Goal: Register for event/course

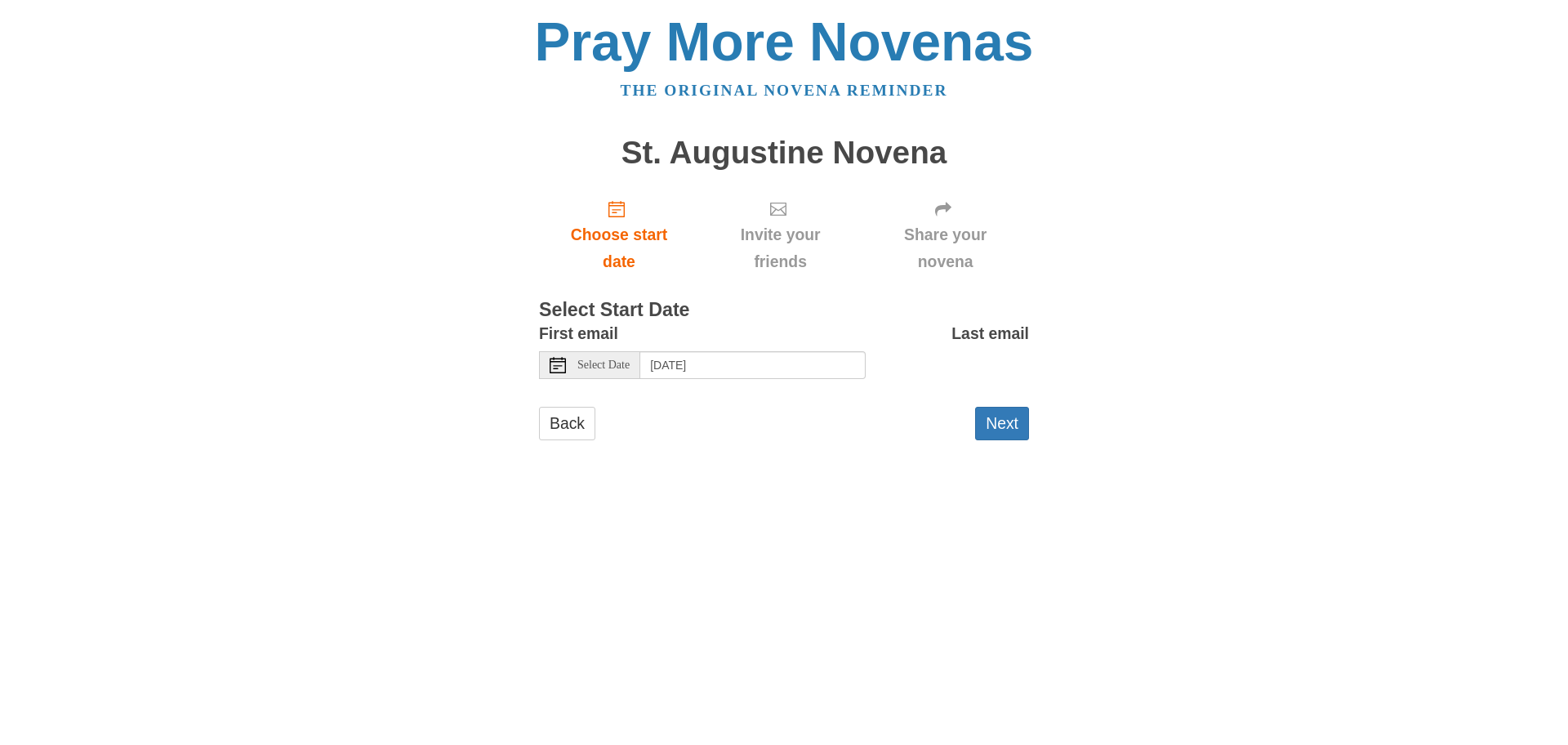
click at [620, 370] on span "Select Date" at bounding box center [604, 364] width 53 height 11
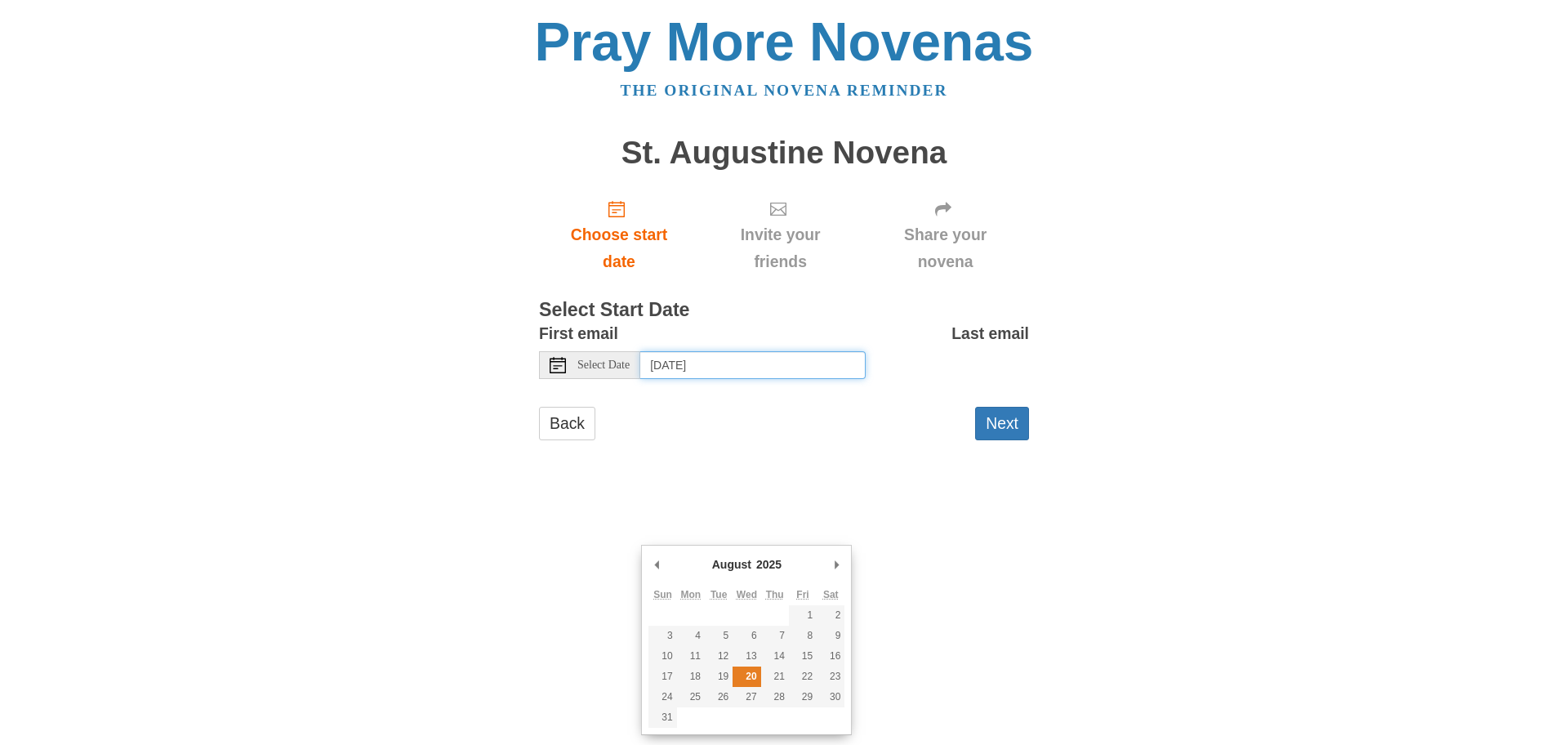
type input "[DATE]"
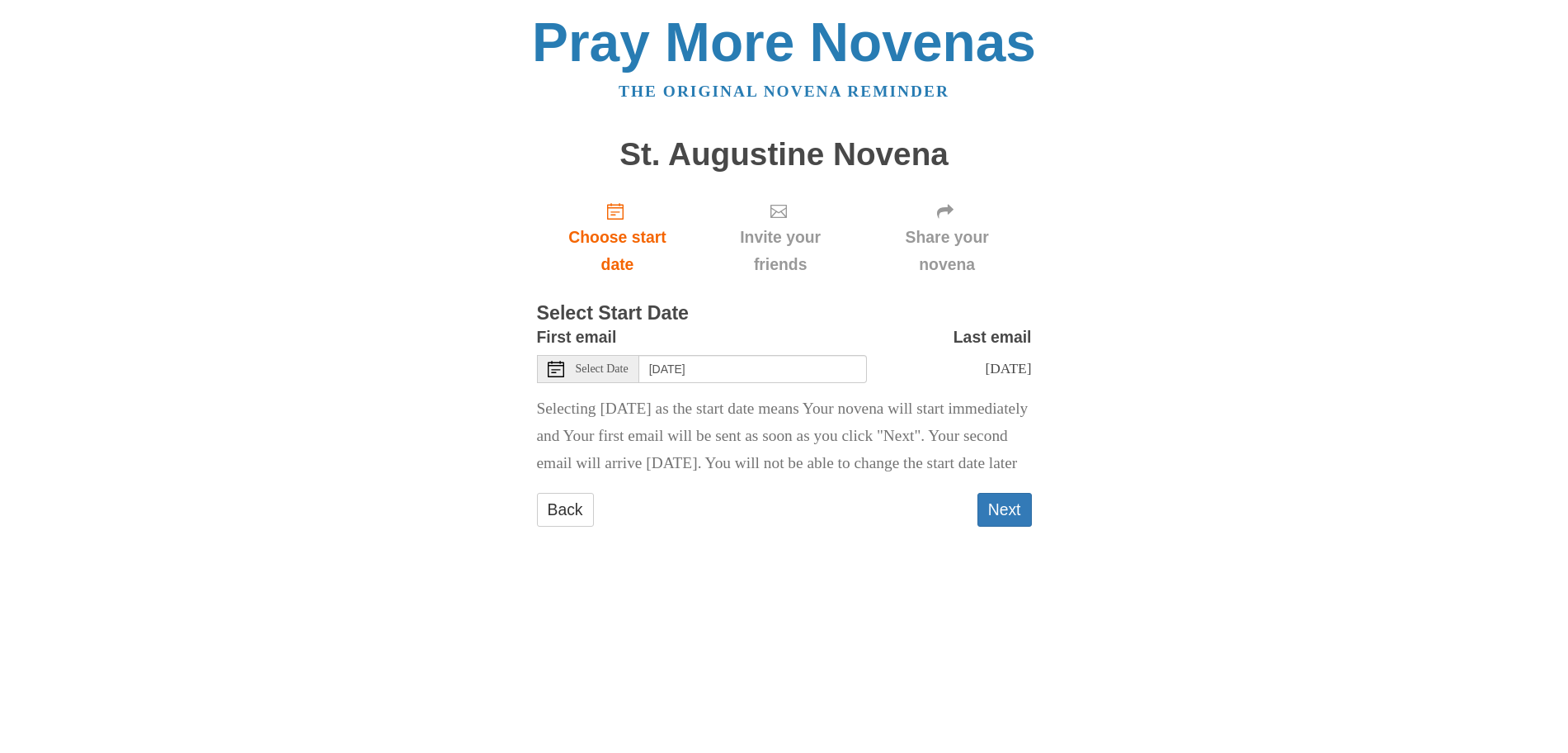
scroll to position [240, 0]
click at [1000, 527] on button "Next" at bounding box center [1004, 510] width 54 height 34
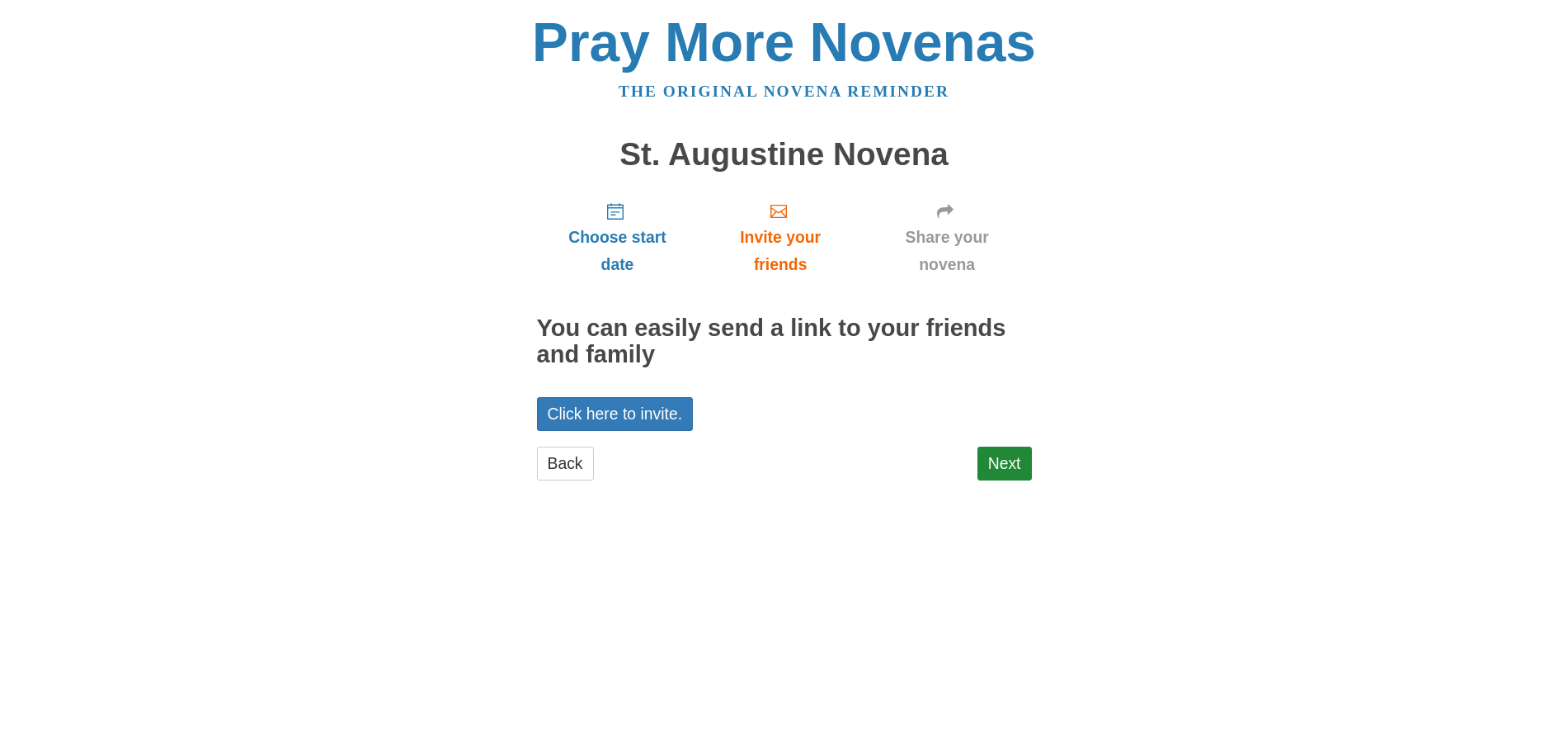
scroll to position [20, 0]
click at [1007, 481] on link "Next" at bounding box center [1004, 463] width 54 height 34
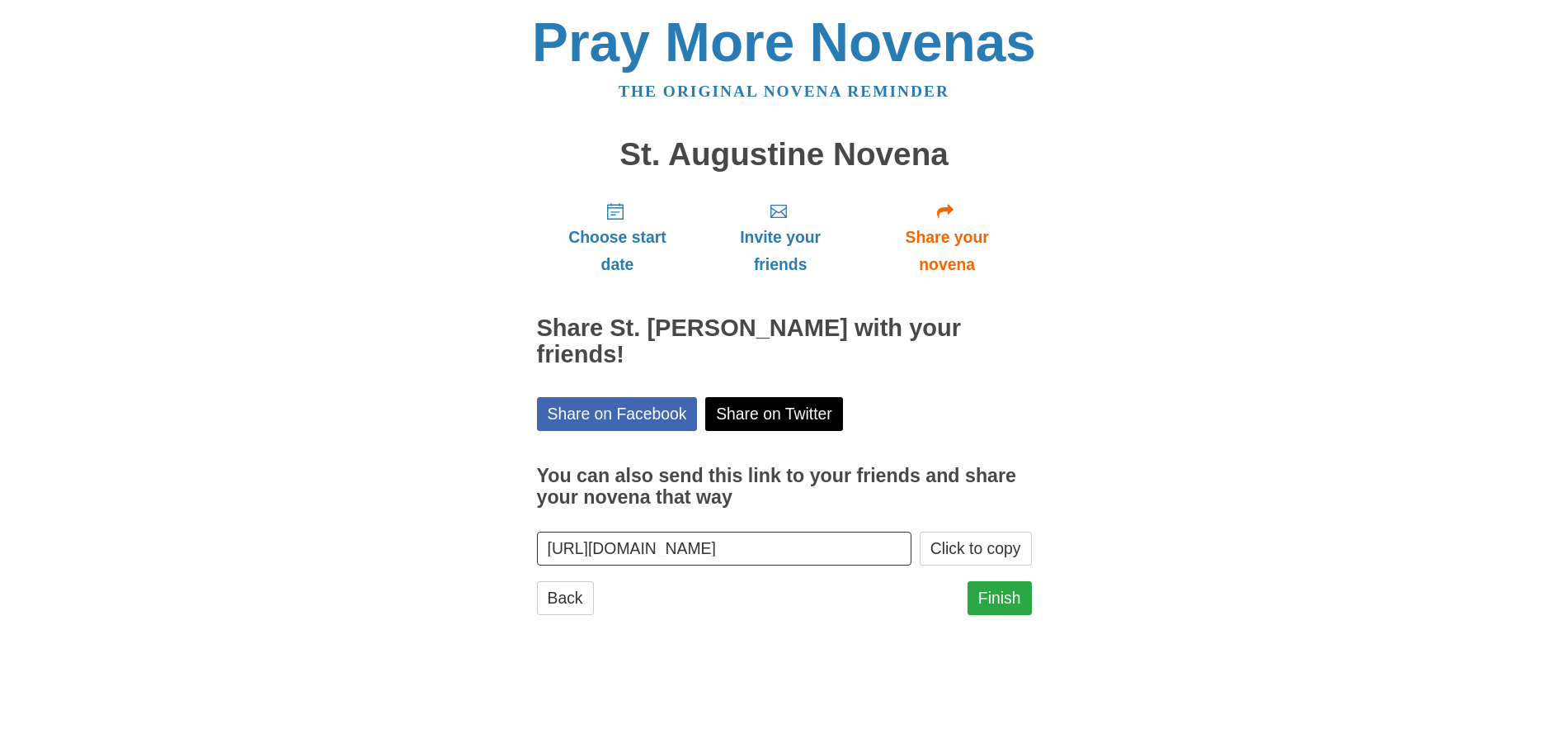
scroll to position [246, 0]
click at [1014, 615] on link "Finish" at bounding box center [1000, 598] width 65 height 34
